Goal: Information Seeking & Learning: Learn about a topic

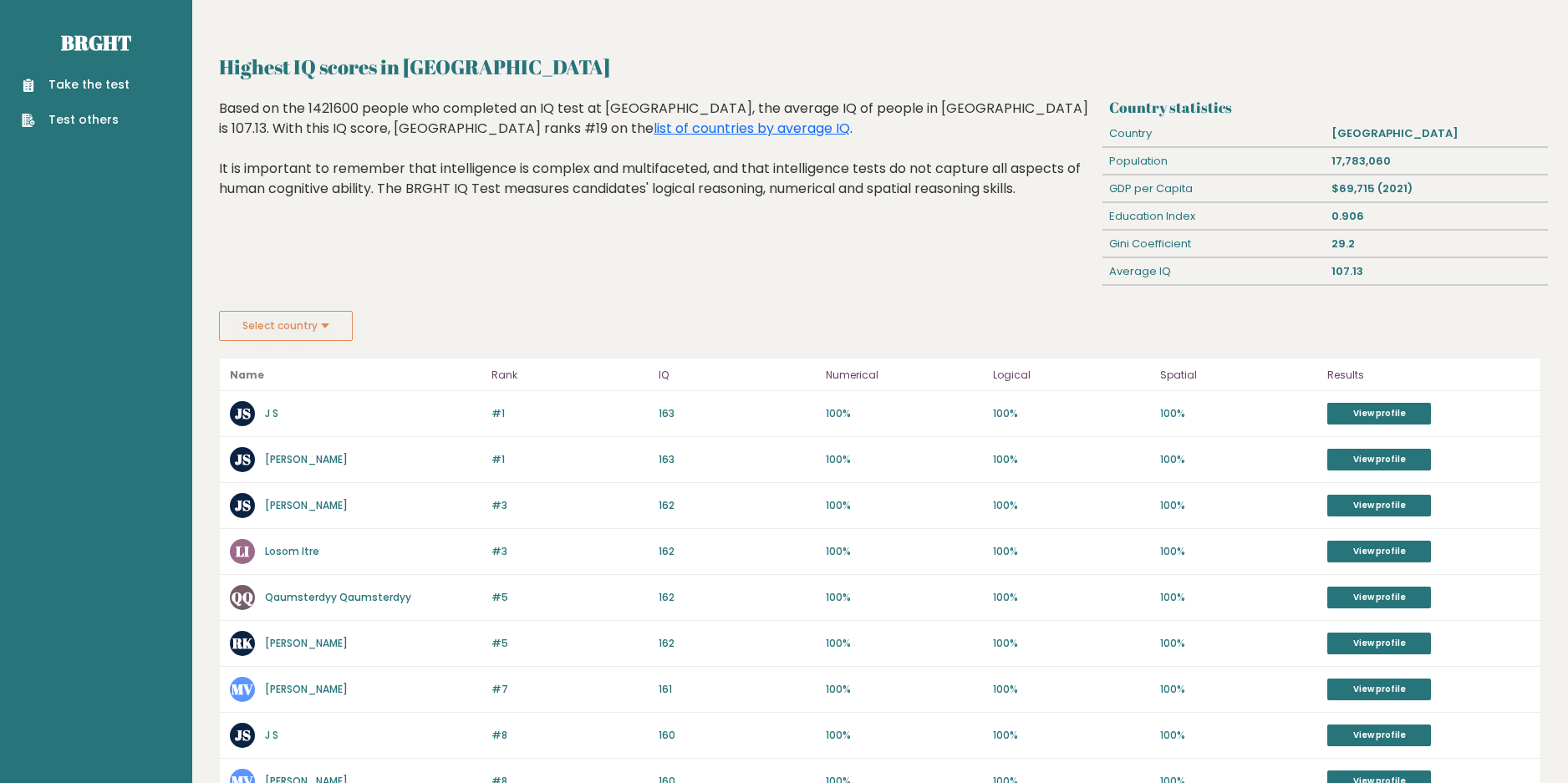
click at [295, 339] on button "Select country" at bounding box center [286, 326] width 134 height 30
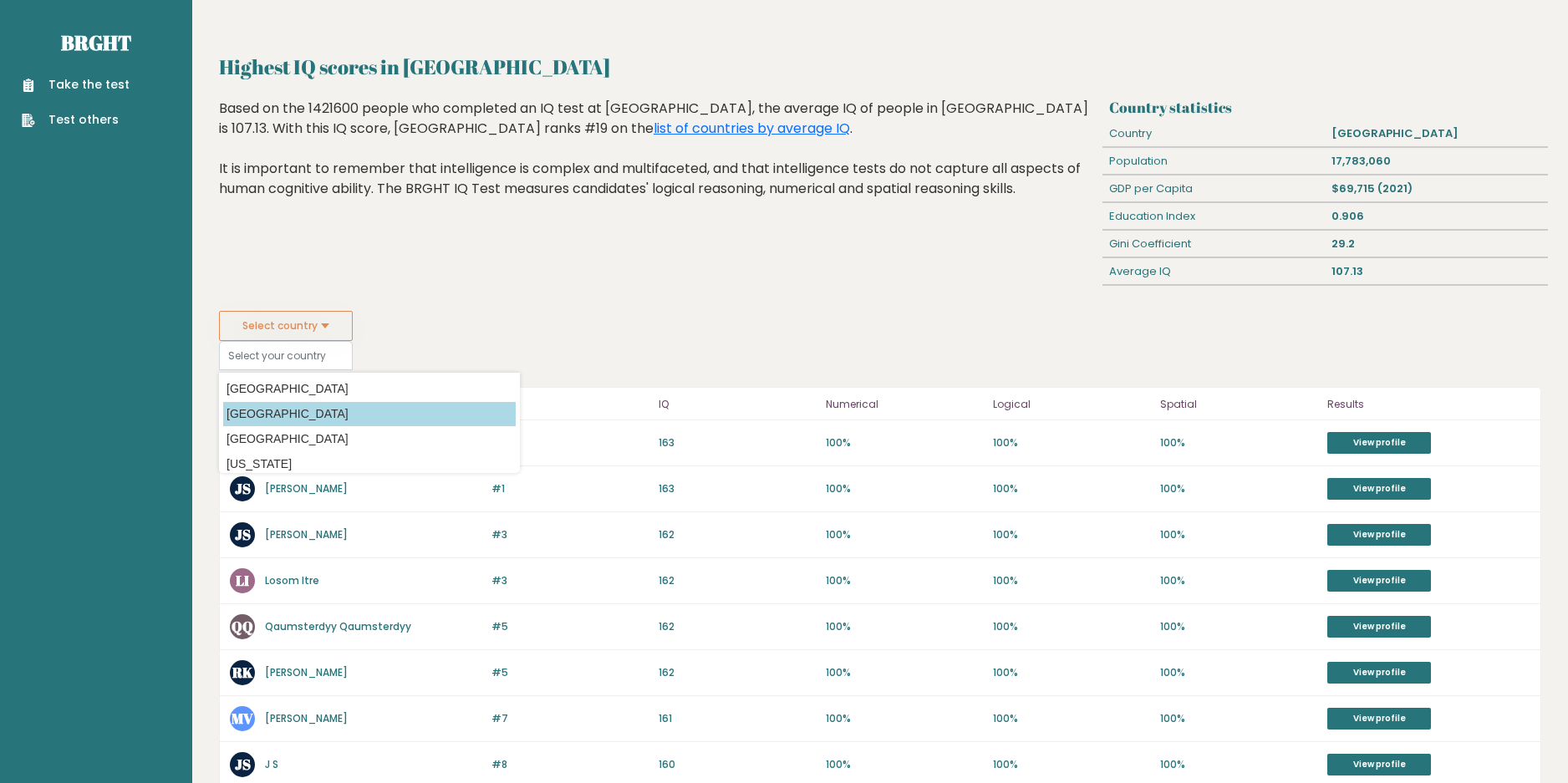
click at [287, 402] on option "[GEOGRAPHIC_DATA]" at bounding box center [369, 415] width 293 height 24
type input "[GEOGRAPHIC_DATA]"
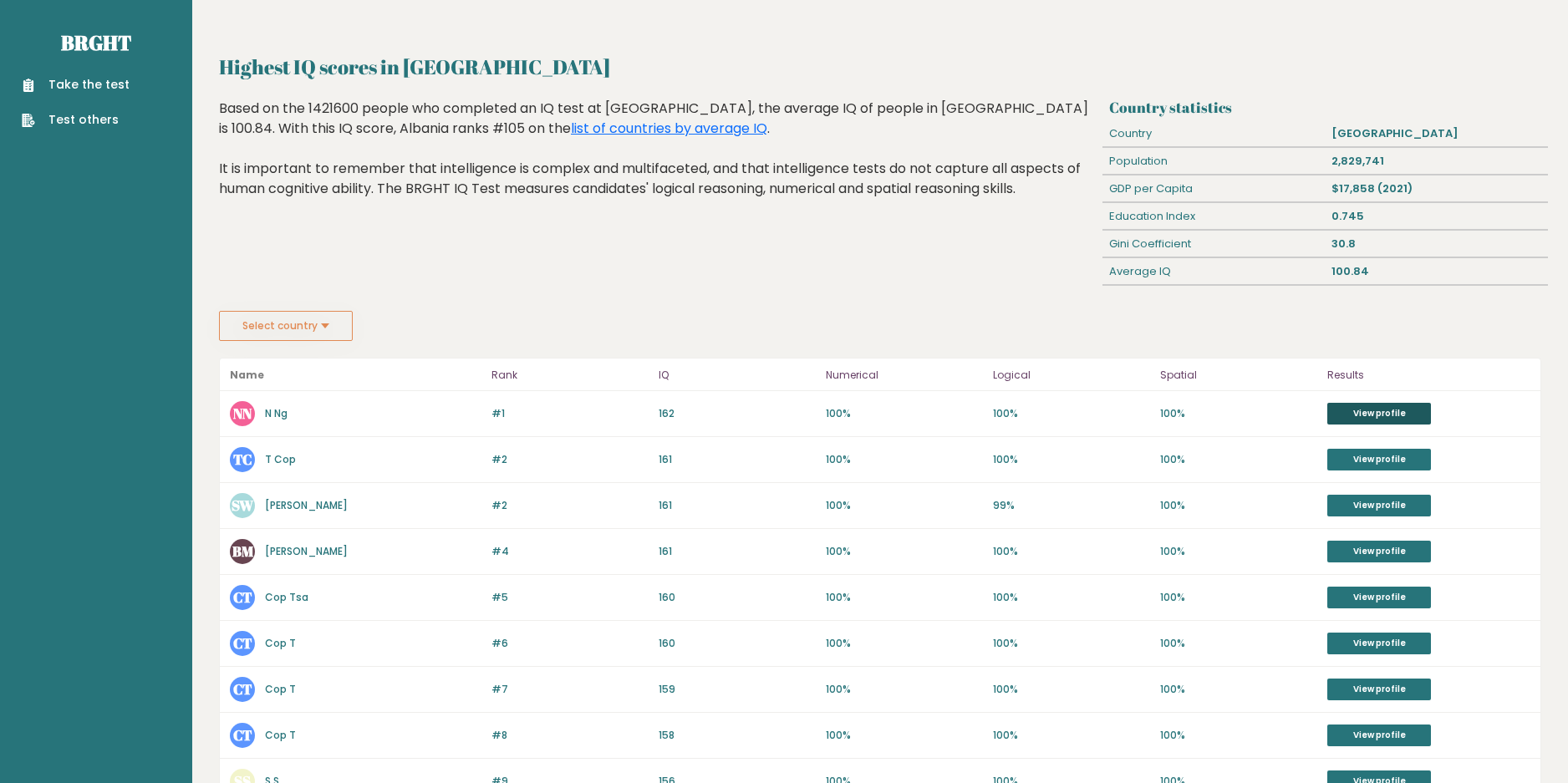
click at [1381, 416] on link "View profile" at bounding box center [1380, 414] width 104 height 22
click at [327, 340] on button "Select country" at bounding box center [286, 326] width 134 height 30
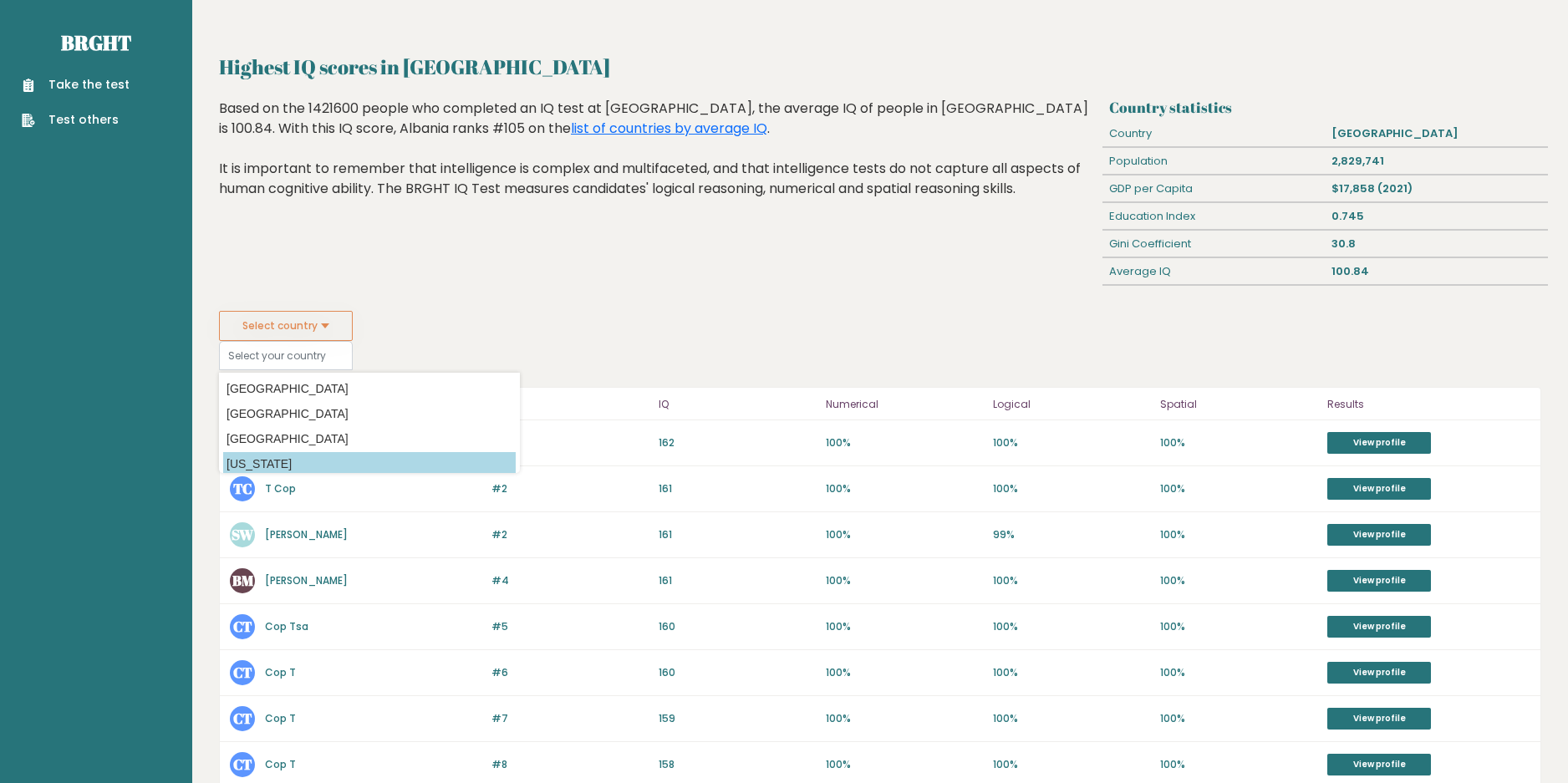
click at [286, 464] on option "American Samoa" at bounding box center [369, 465] width 293 height 24
type input "American Samoa"
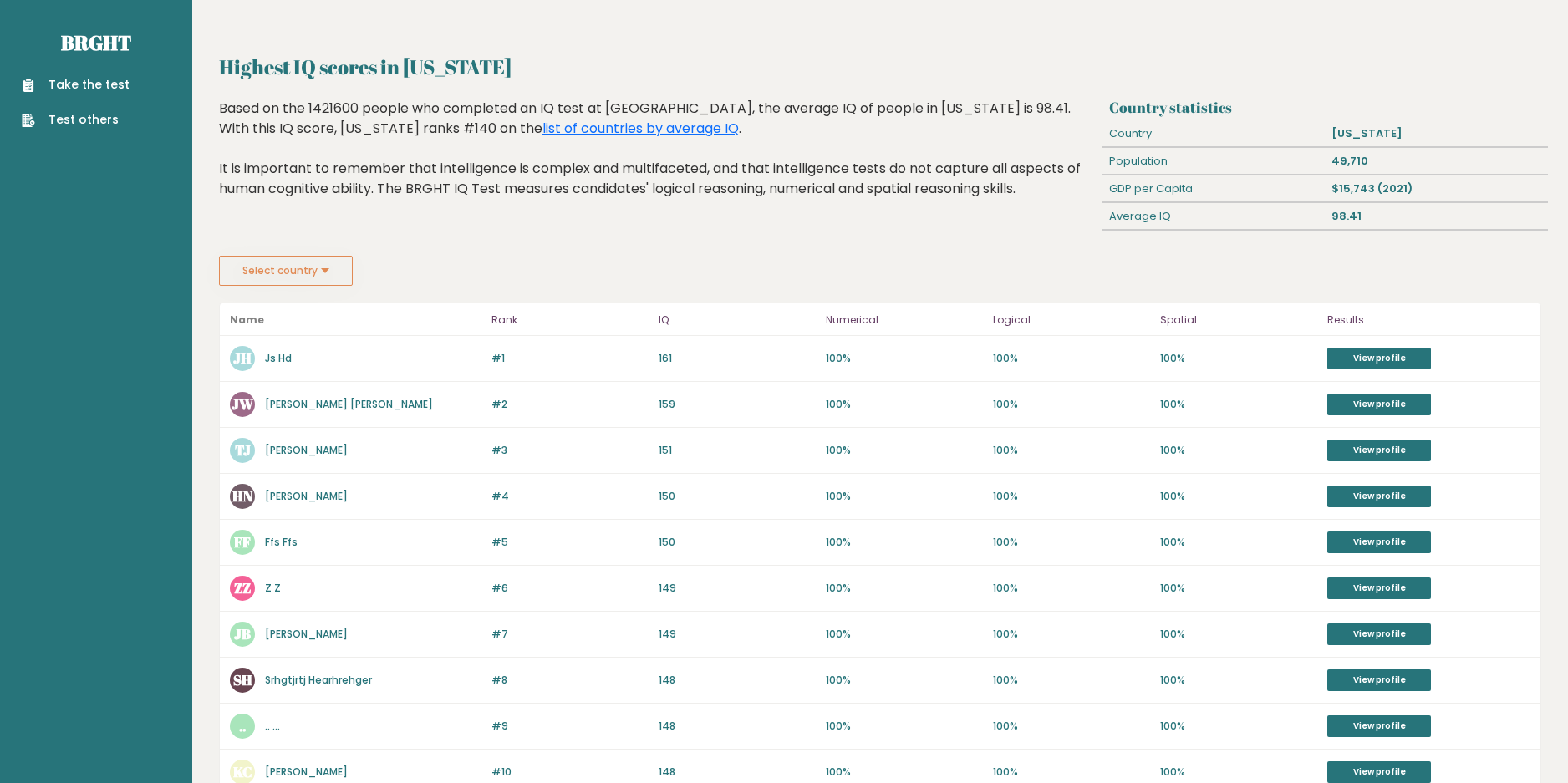
click at [290, 272] on button "Select country" at bounding box center [286, 270] width 134 height 30
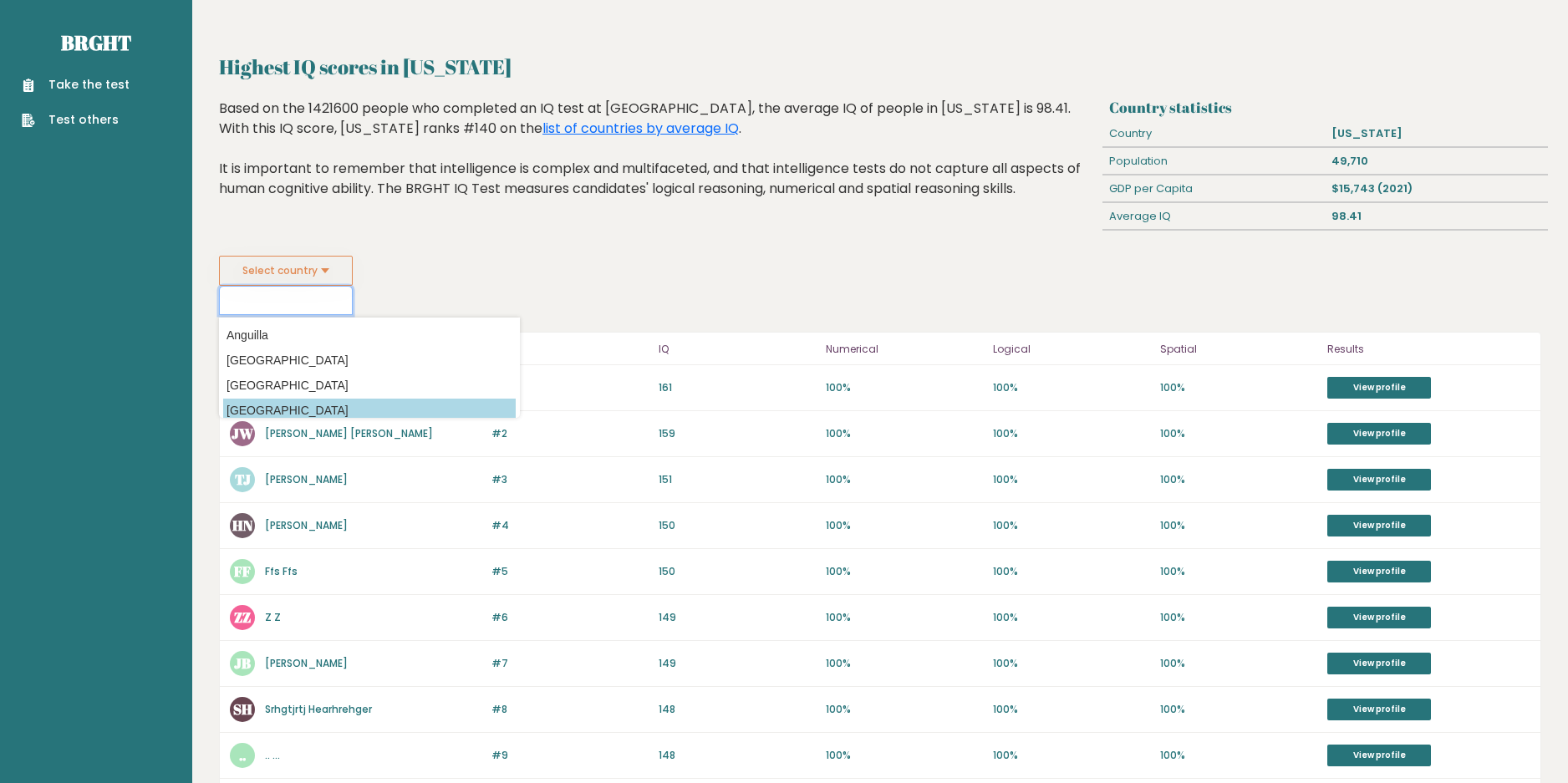
scroll to position [251, 0]
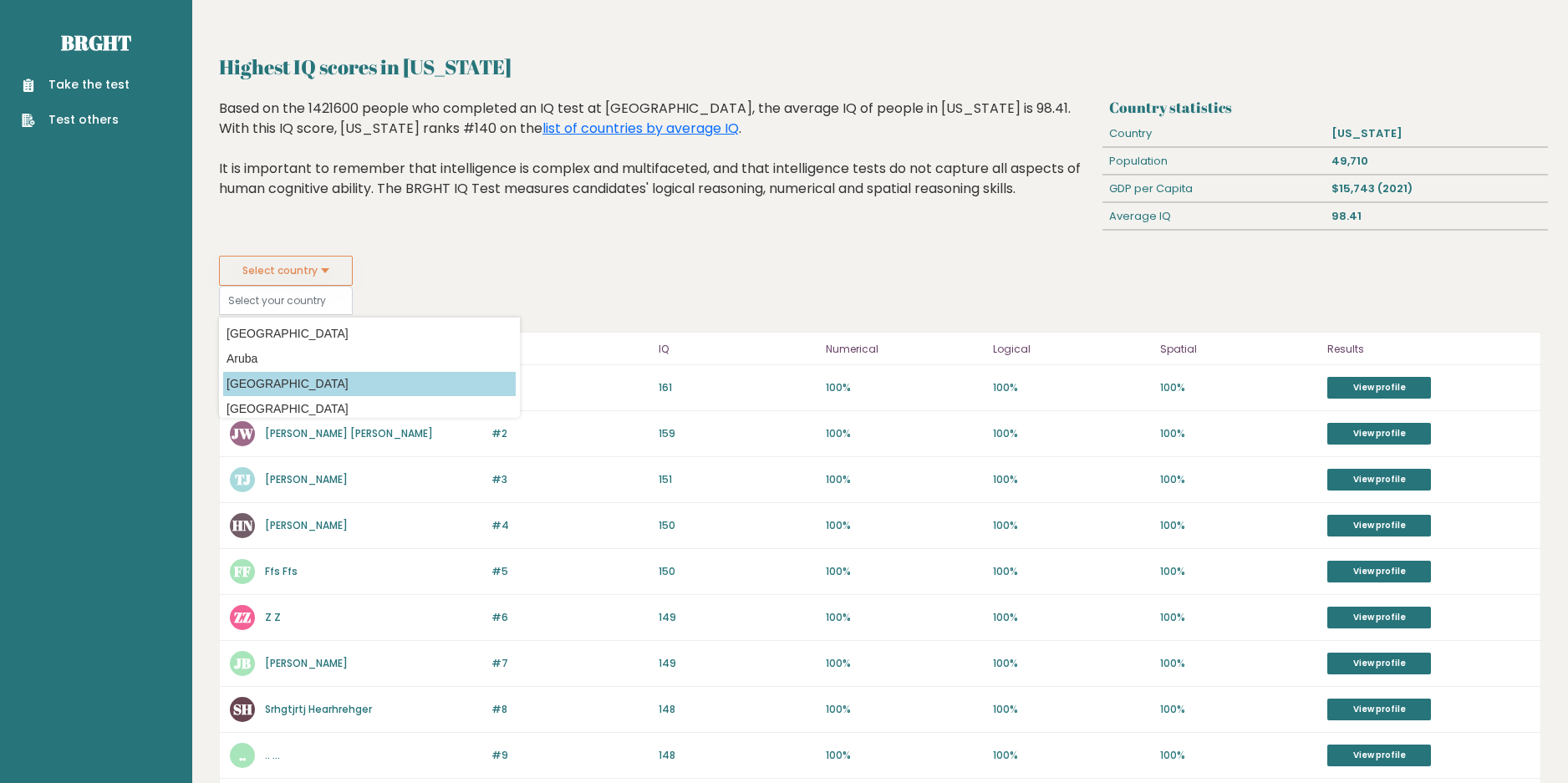
click at [282, 381] on option "[GEOGRAPHIC_DATA]" at bounding box center [369, 384] width 293 height 24
type input "[GEOGRAPHIC_DATA]"
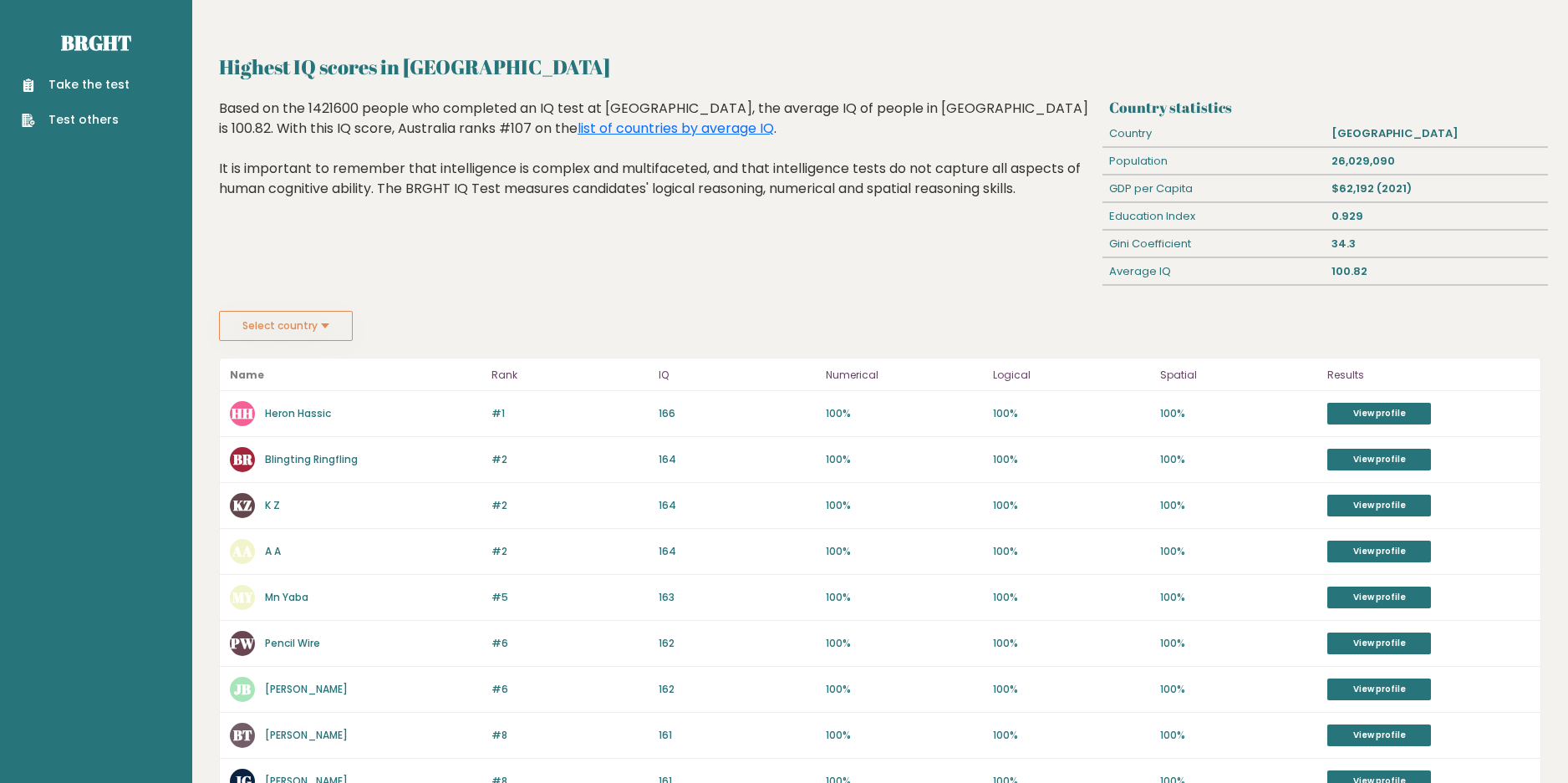
click at [283, 321] on button "Select country" at bounding box center [286, 326] width 134 height 30
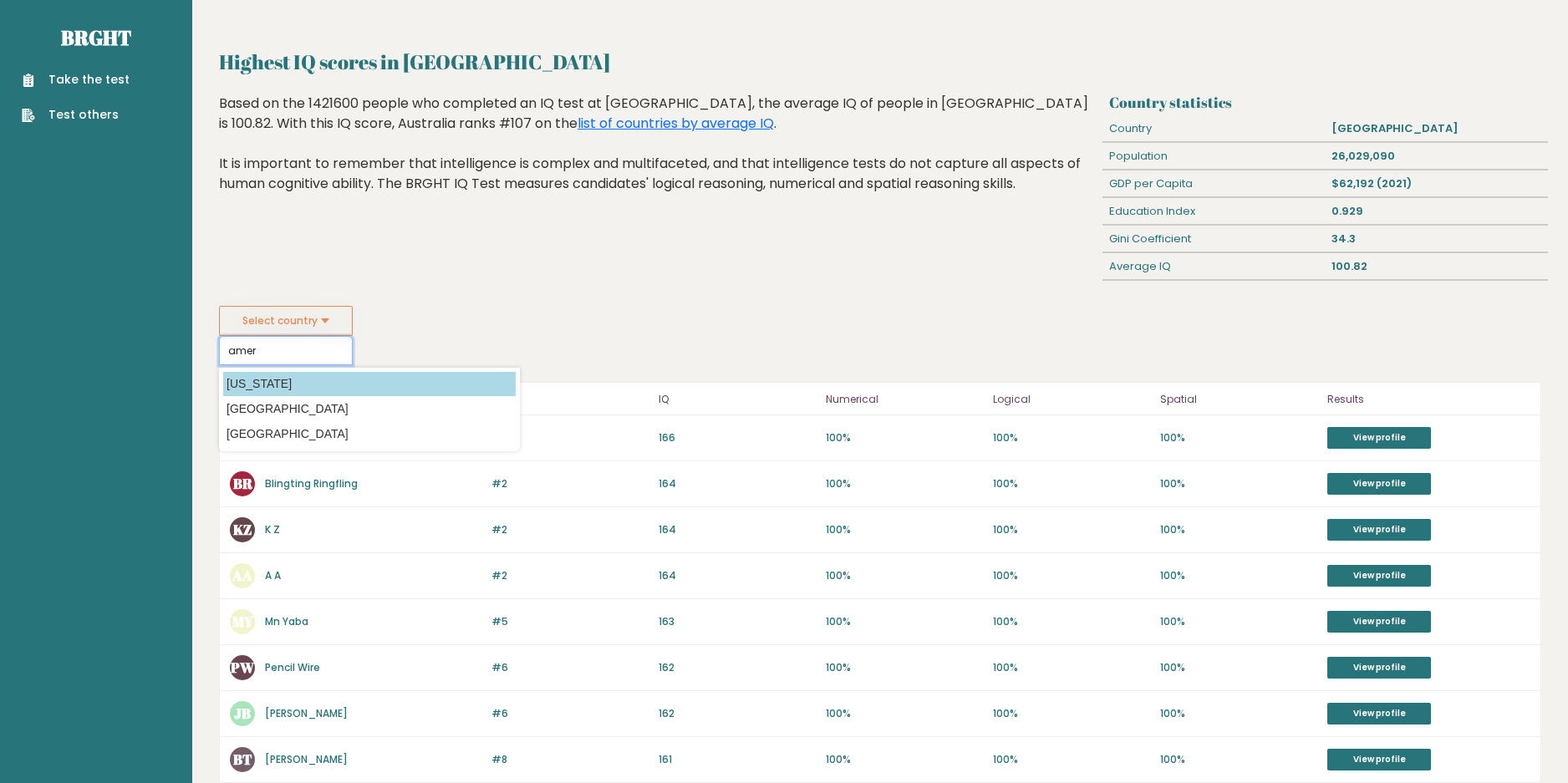
scroll to position [84, 0]
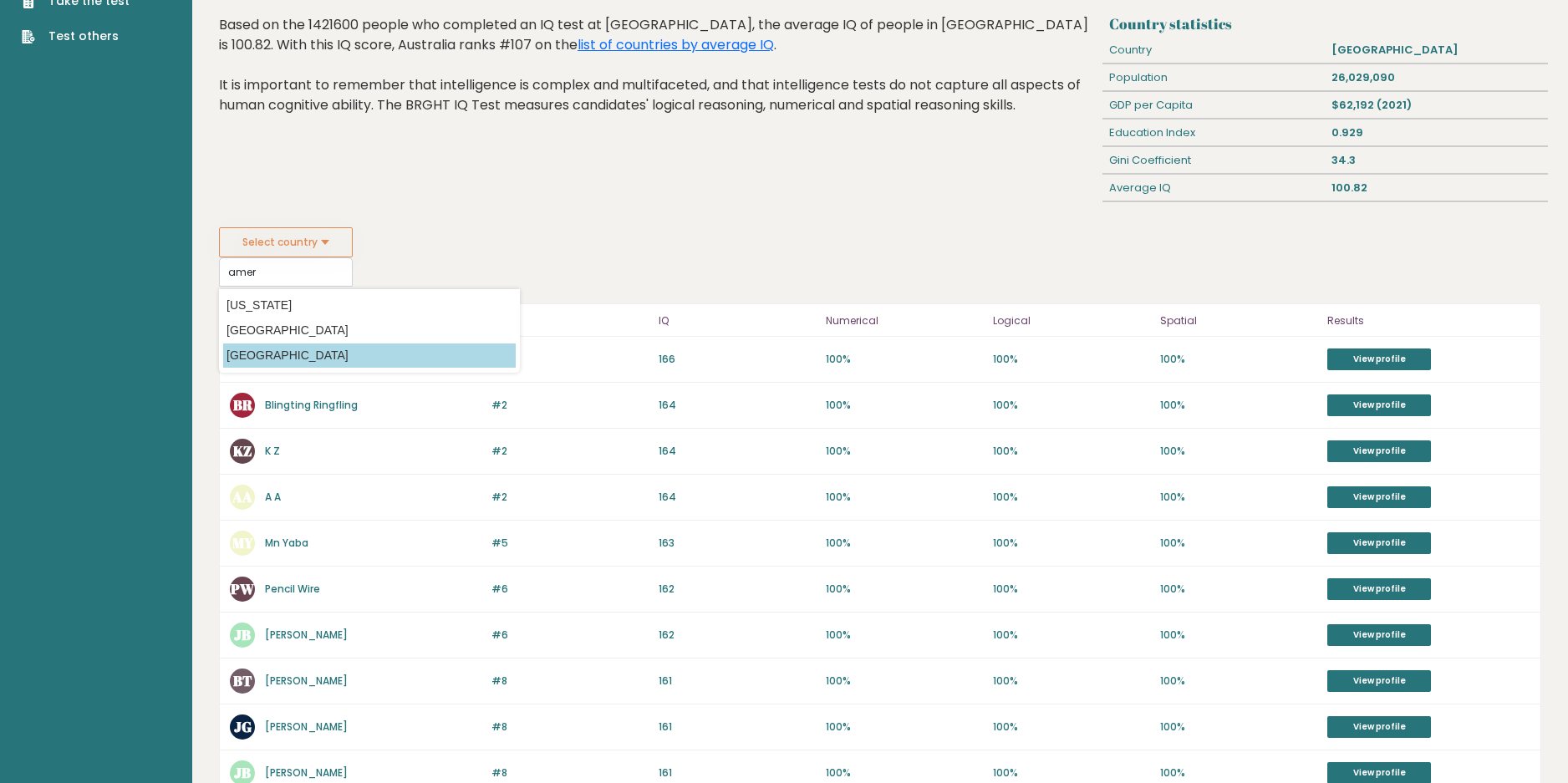
click at [293, 351] on option "[GEOGRAPHIC_DATA]" at bounding box center [369, 356] width 293 height 24
type input "[GEOGRAPHIC_DATA]"
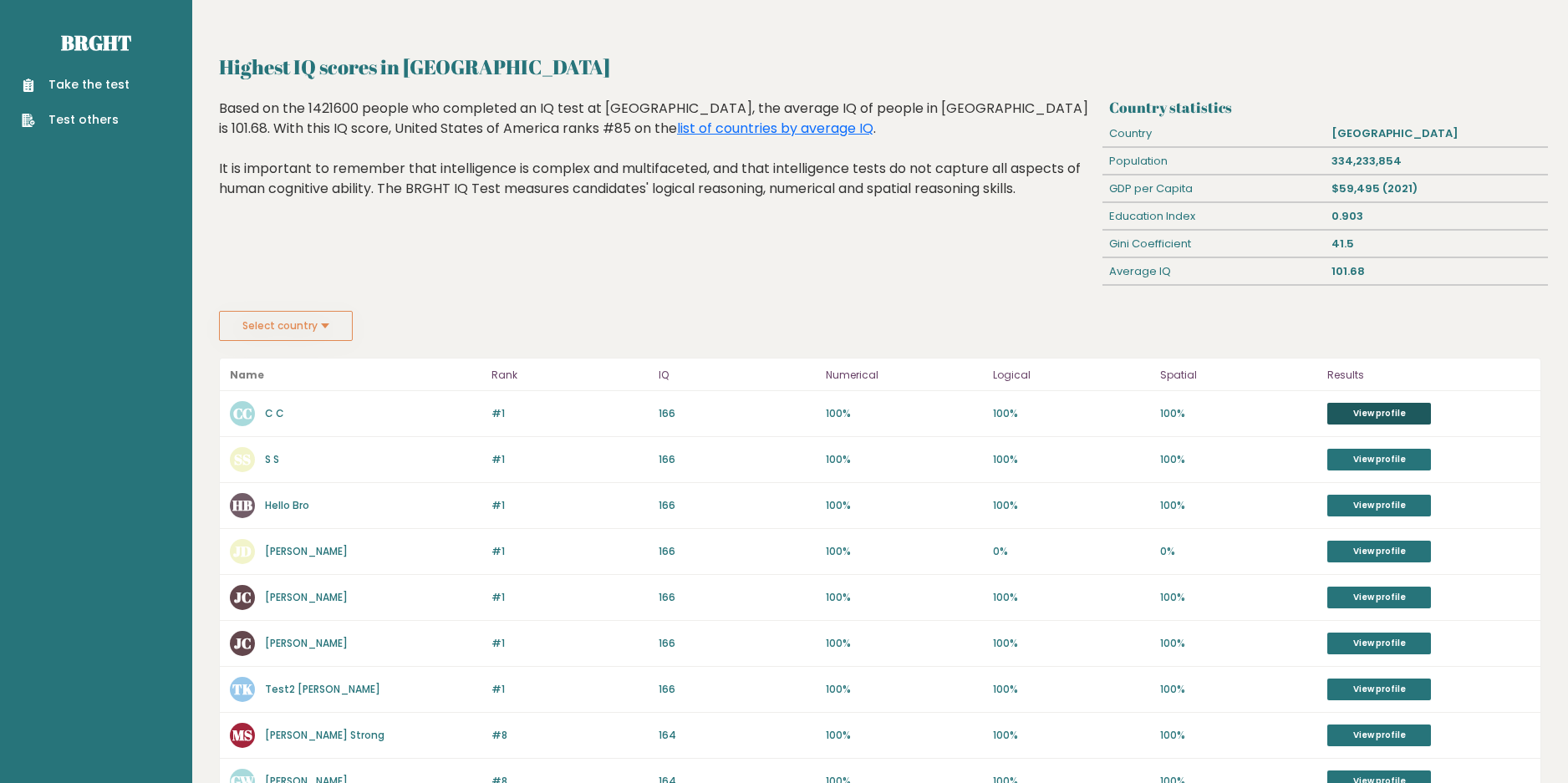
click at [1379, 410] on link "View profile" at bounding box center [1380, 414] width 104 height 22
click at [237, 314] on button "Select country" at bounding box center [286, 326] width 134 height 30
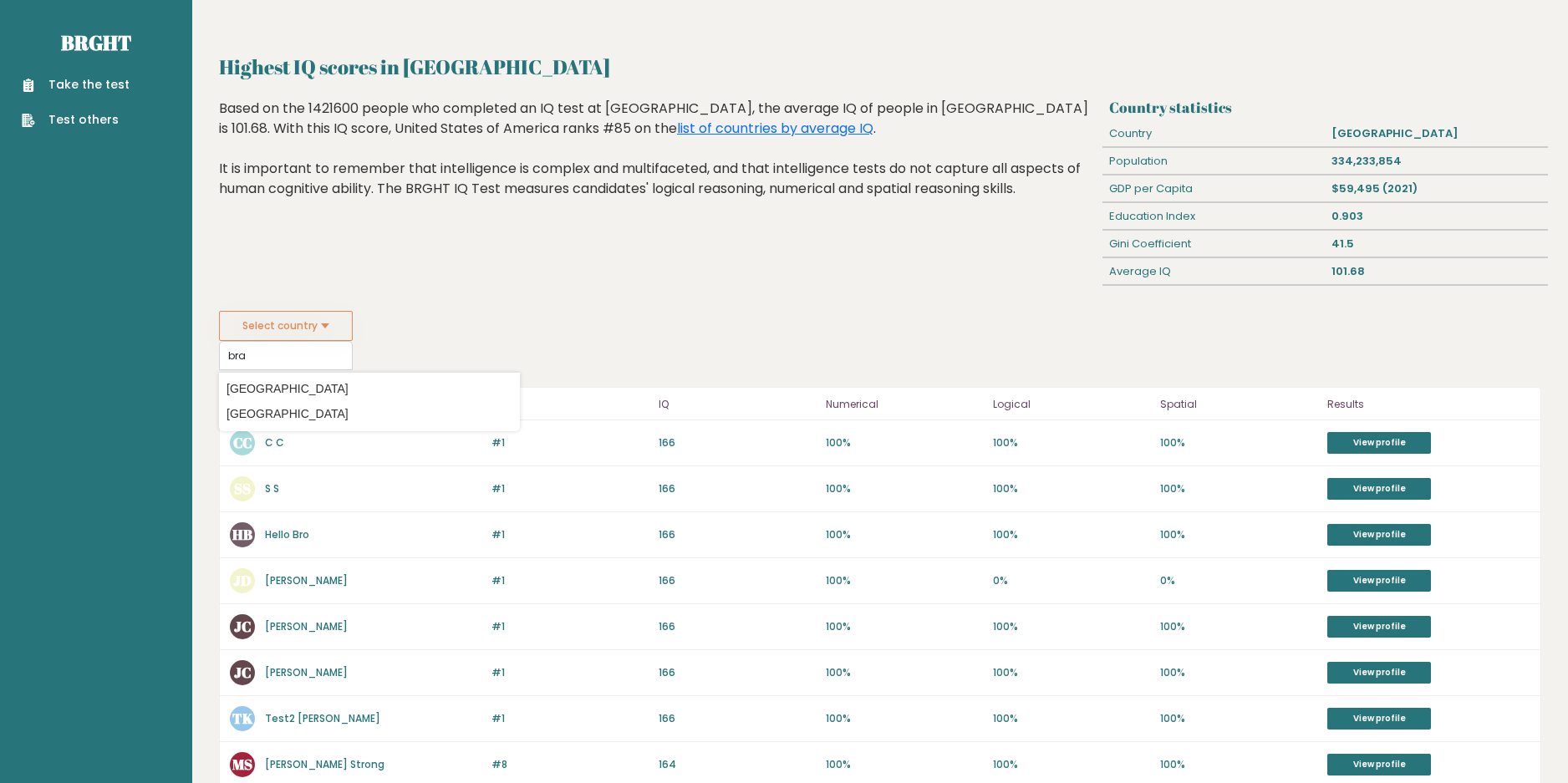
click at [274, 376] on datalist "Country Afghanistan Albania Algeria American Samoa Andorra Angola Anguilla Anta…" at bounding box center [368, 402] width 301 height 58
click at [275, 386] on option "[GEOGRAPHIC_DATA]" at bounding box center [369, 389] width 293 height 24
type input "[GEOGRAPHIC_DATA]"
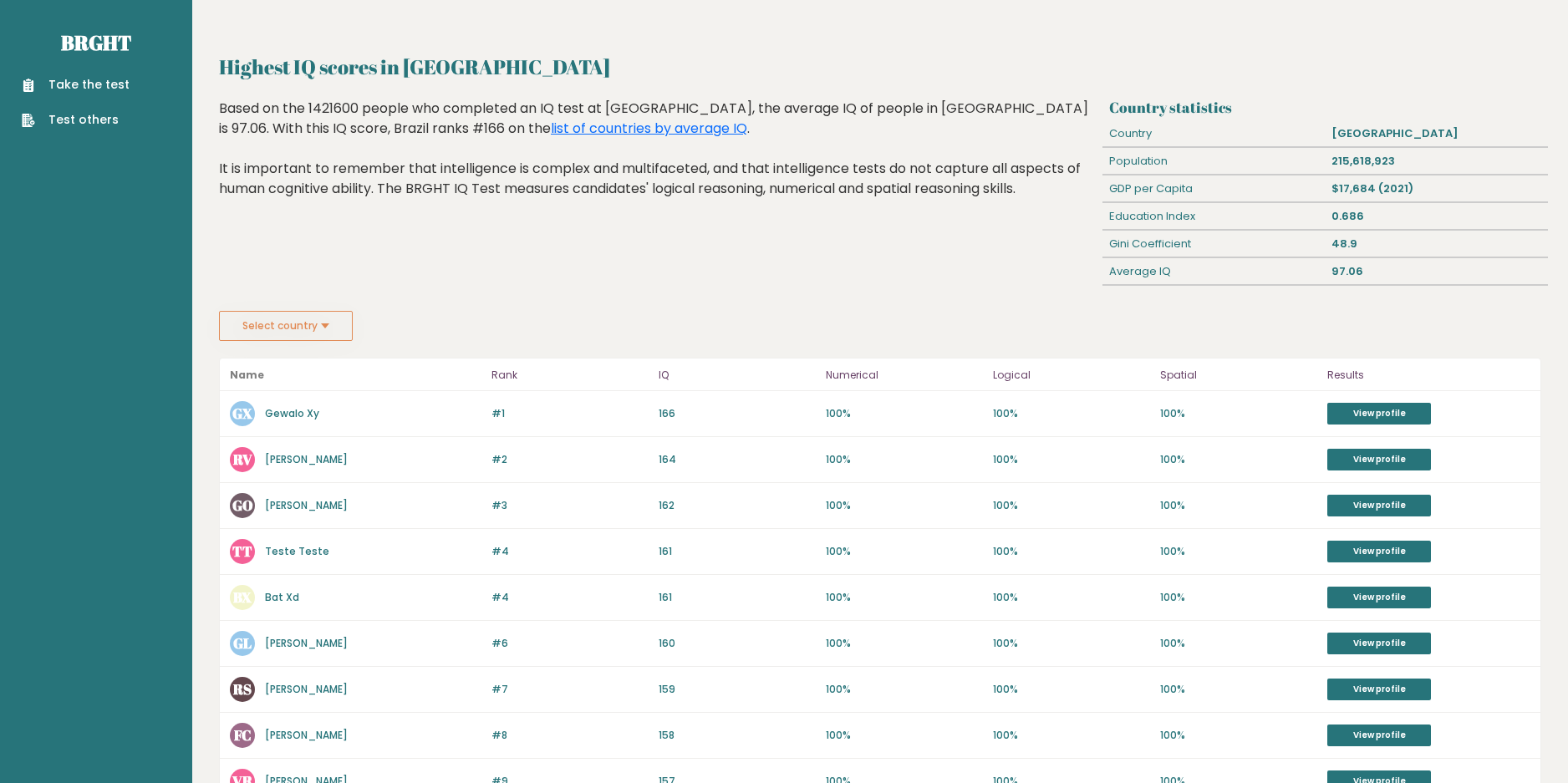
click at [278, 318] on button "Select country" at bounding box center [286, 326] width 134 height 30
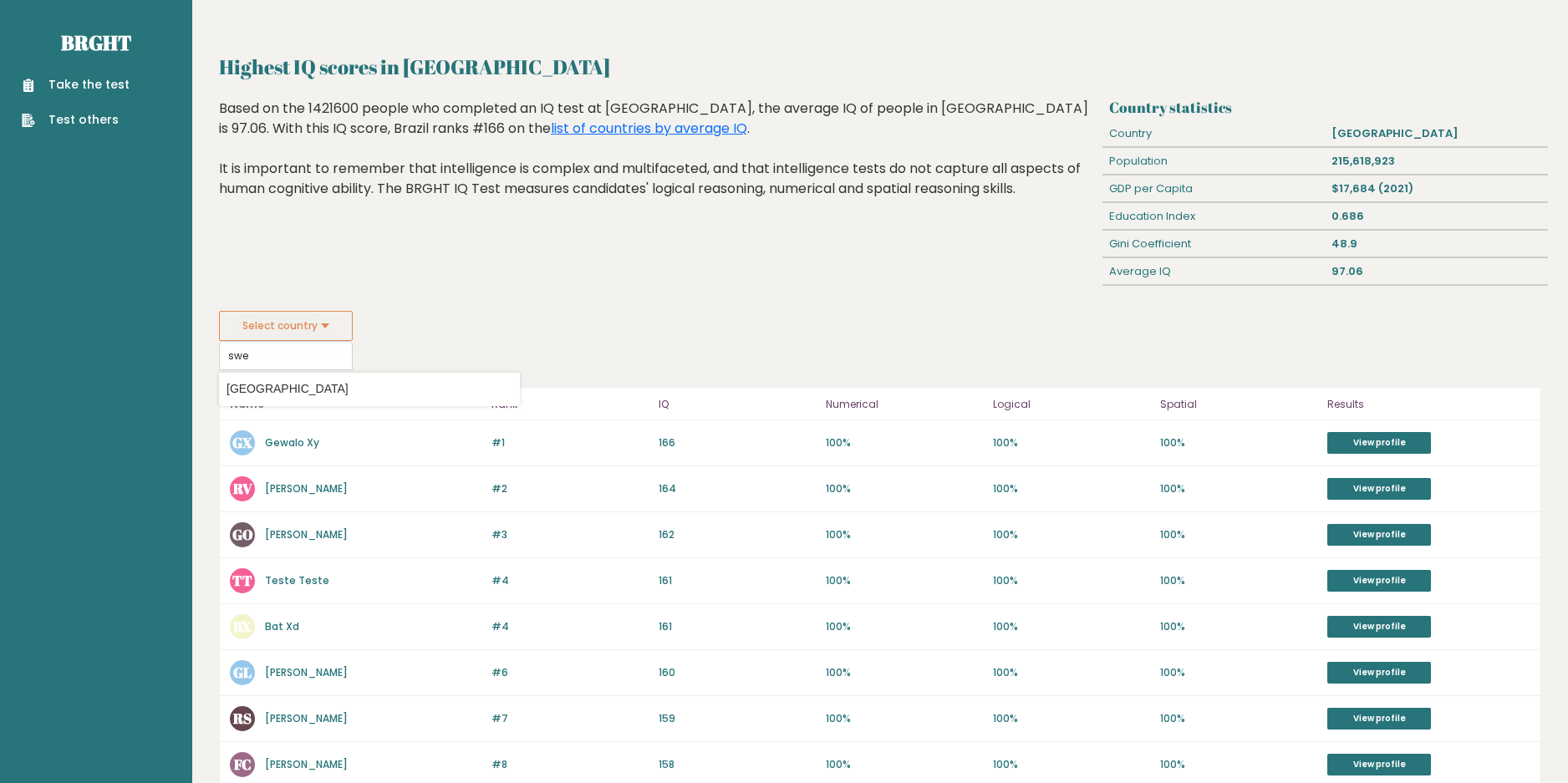
click at [283, 384] on option "[GEOGRAPHIC_DATA]" at bounding box center [369, 389] width 293 height 24
type input "[GEOGRAPHIC_DATA]"
